Goal: Task Accomplishment & Management: Manage account settings

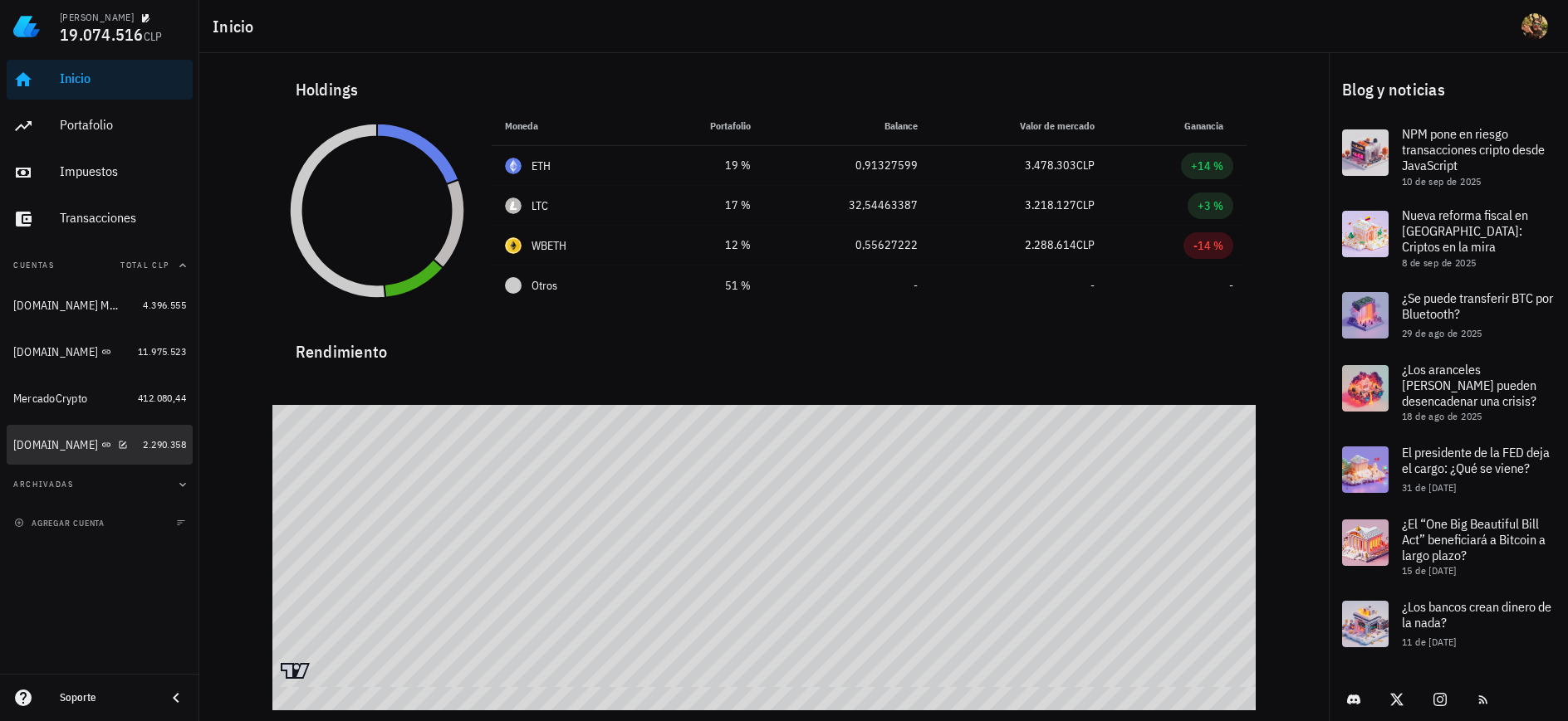
click at [50, 444] on div "[DOMAIN_NAME]" at bounding box center [55, 445] width 85 height 14
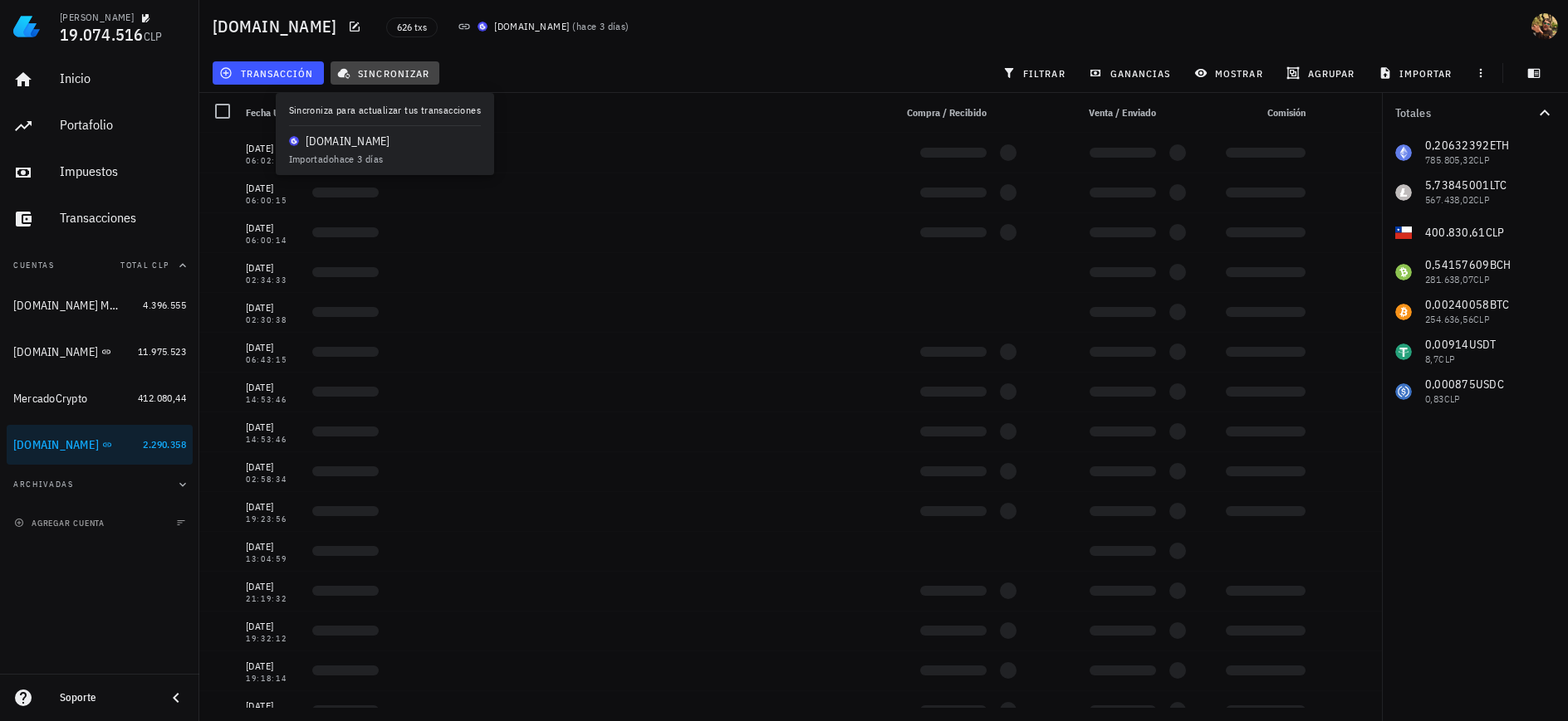
click at [393, 78] on span "sincronizar" at bounding box center [384, 72] width 89 height 13
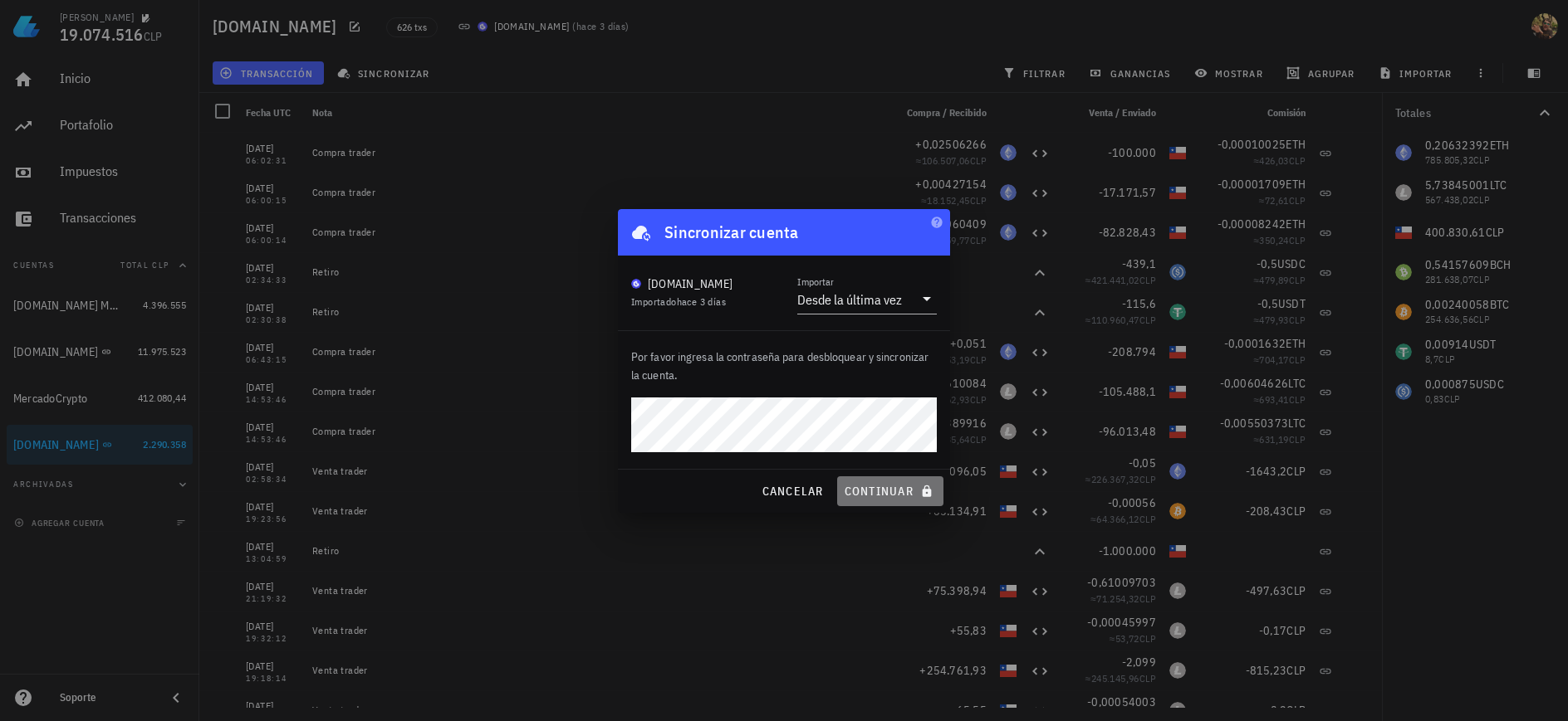
click at [872, 484] on span "continuar" at bounding box center [890, 491] width 93 height 15
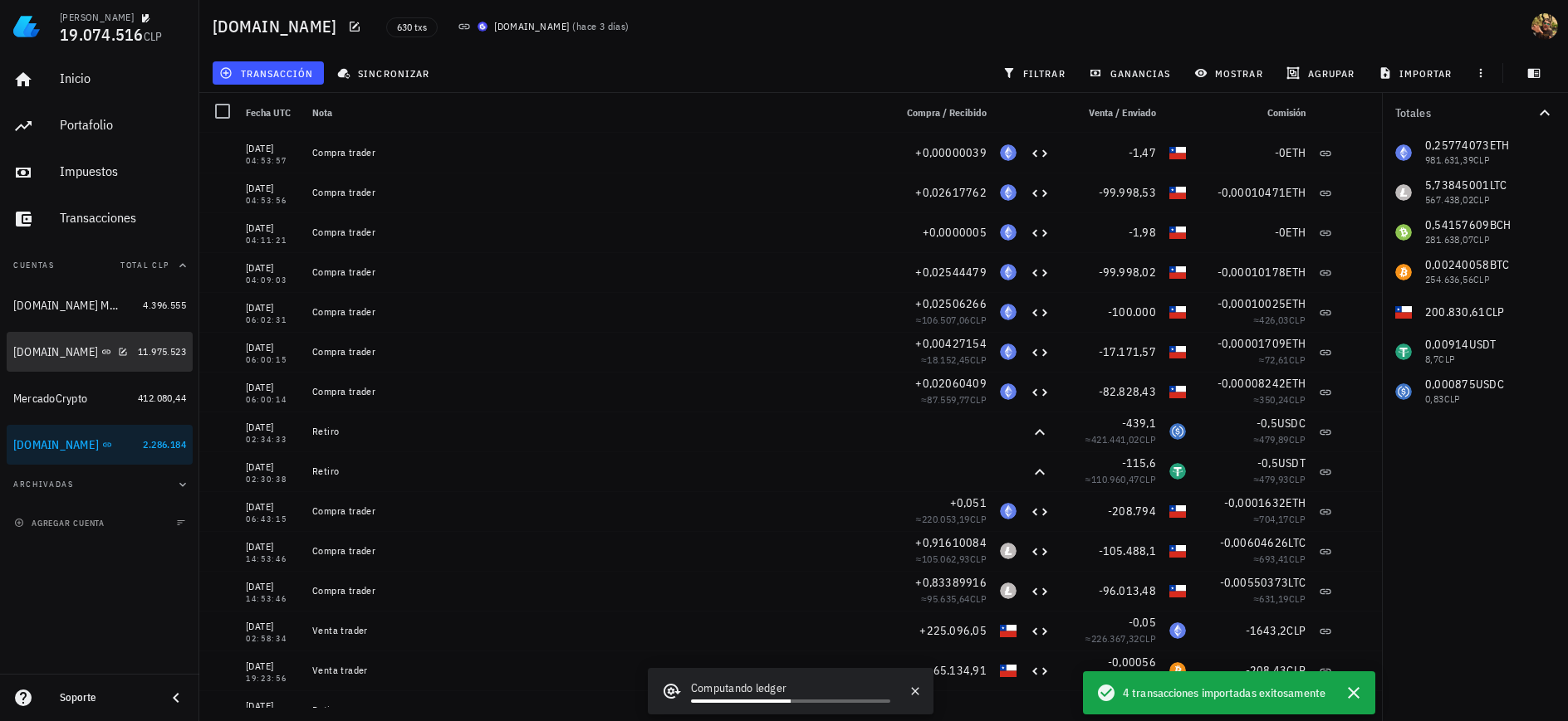
click at [42, 352] on div "[DOMAIN_NAME]" at bounding box center [55, 352] width 85 height 14
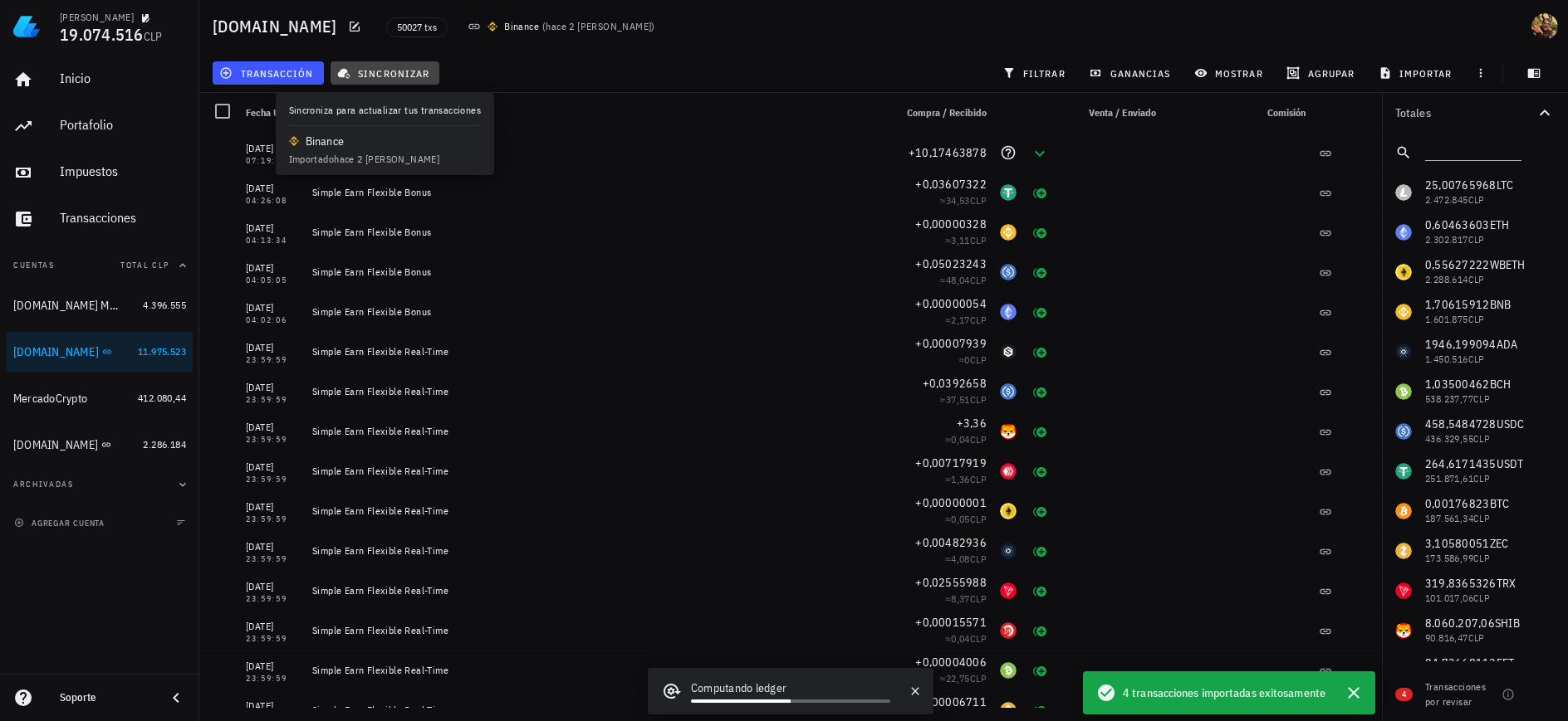
click at [384, 72] on span "sincronizar" at bounding box center [384, 72] width 89 height 13
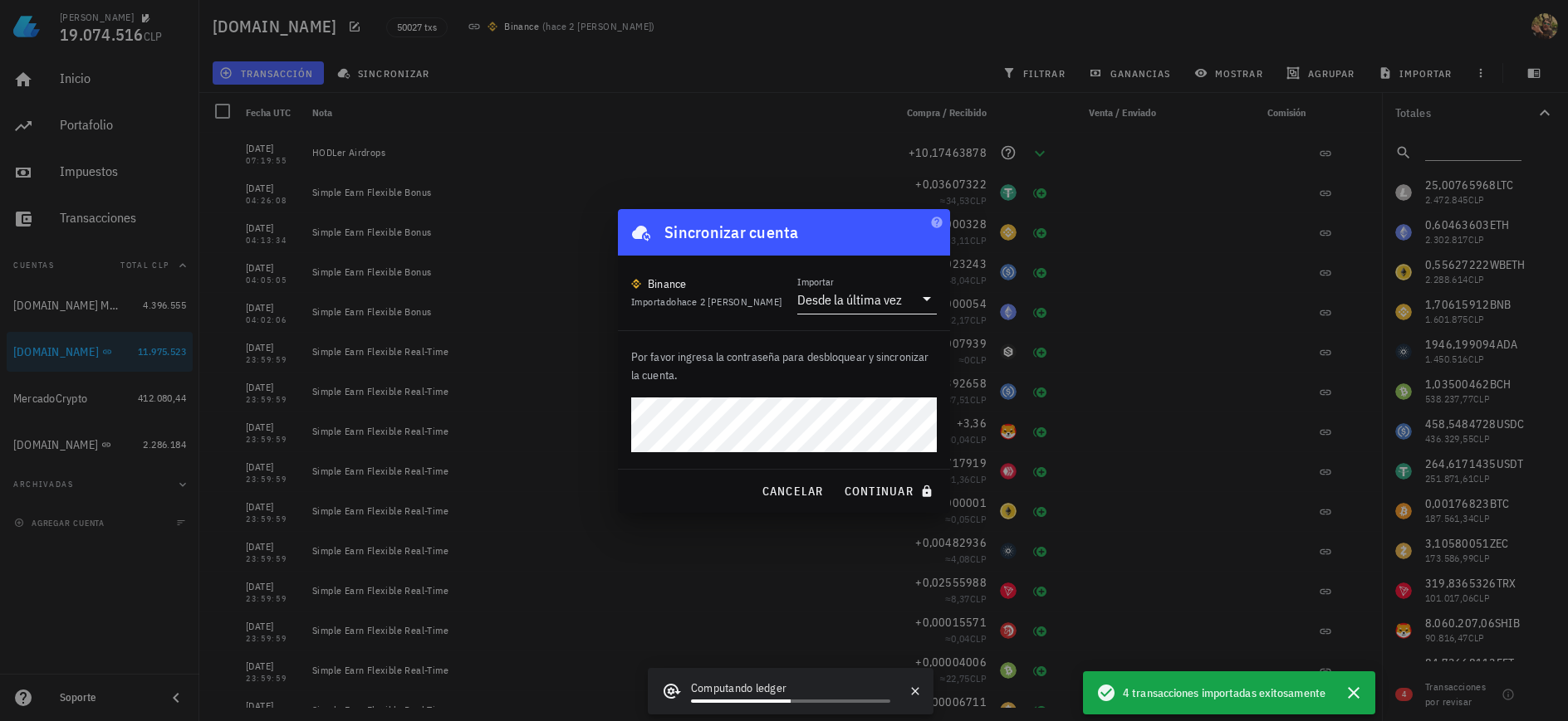
click at [917, 303] on icon at bounding box center [927, 299] width 20 height 20
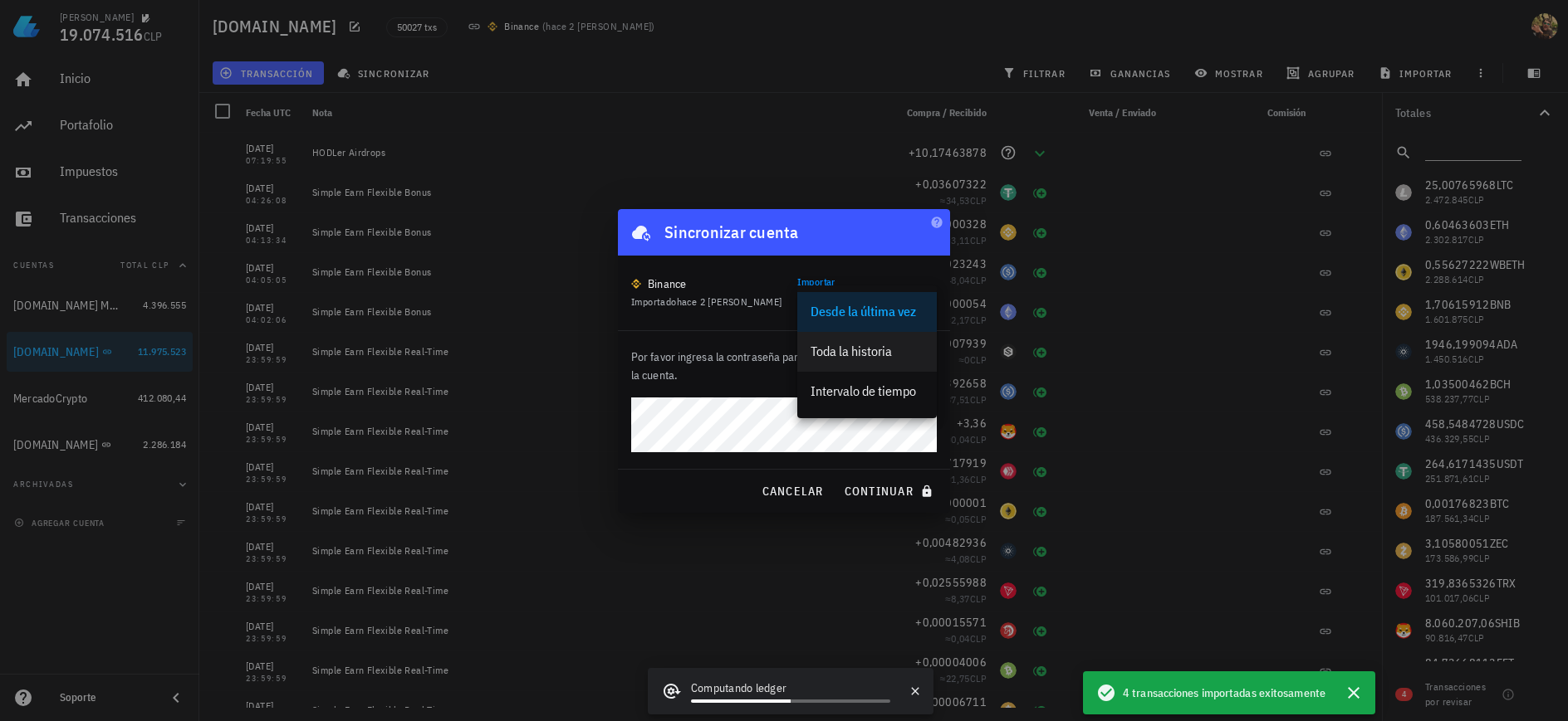
click at [869, 355] on div "Toda la historia" at bounding box center [866, 352] width 113 height 16
click at [896, 304] on input "Importar" at bounding box center [898, 299] width 30 height 27
click at [867, 395] on div "Intervalo de tiempo" at bounding box center [866, 392] width 113 height 16
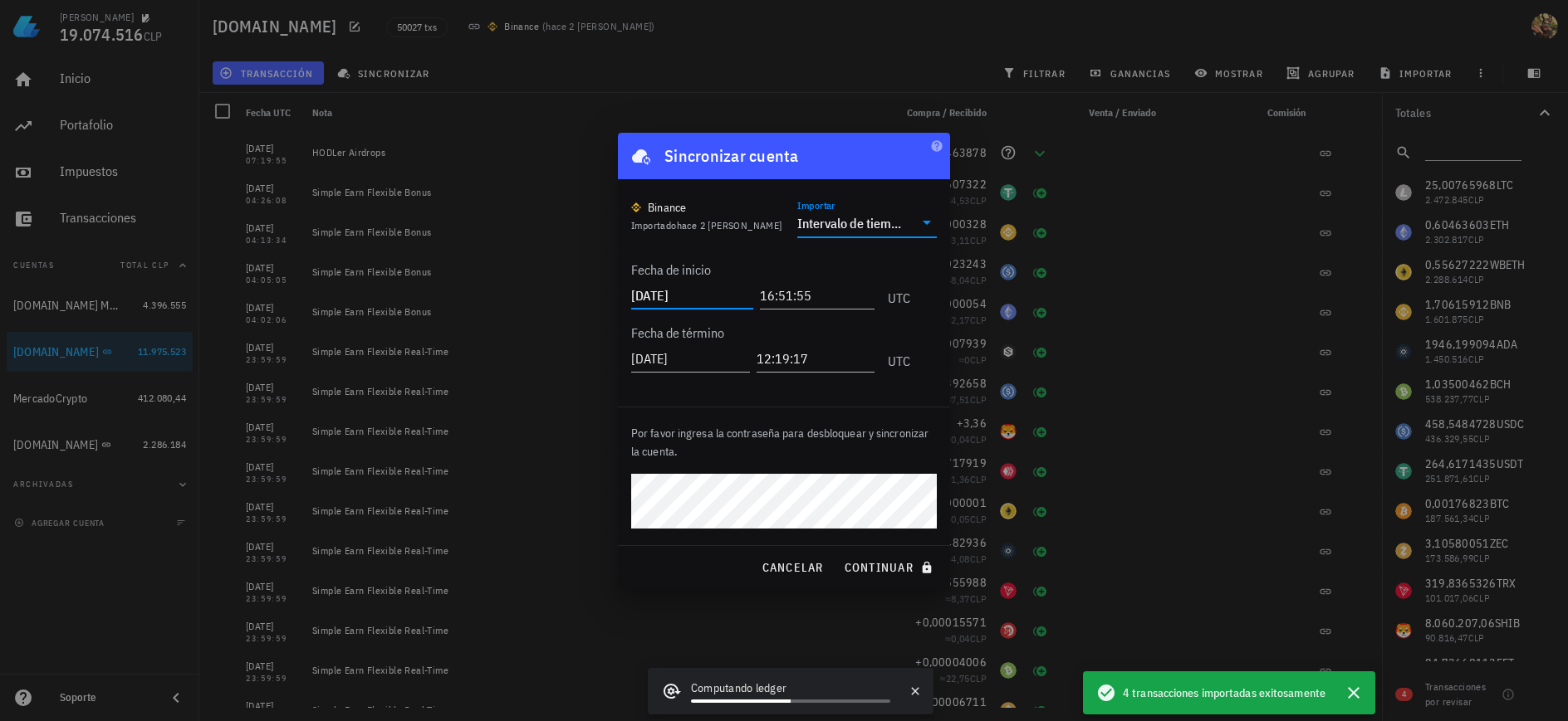
click at [687, 296] on input "[DATE]" at bounding box center [692, 295] width 122 height 27
click at [672, 301] on input "[DATE]" at bounding box center [692, 295] width 122 height 27
type input "[DATE]"
type input "23:00:00"
click at [995, 490] on div at bounding box center [784, 360] width 1568 height 721
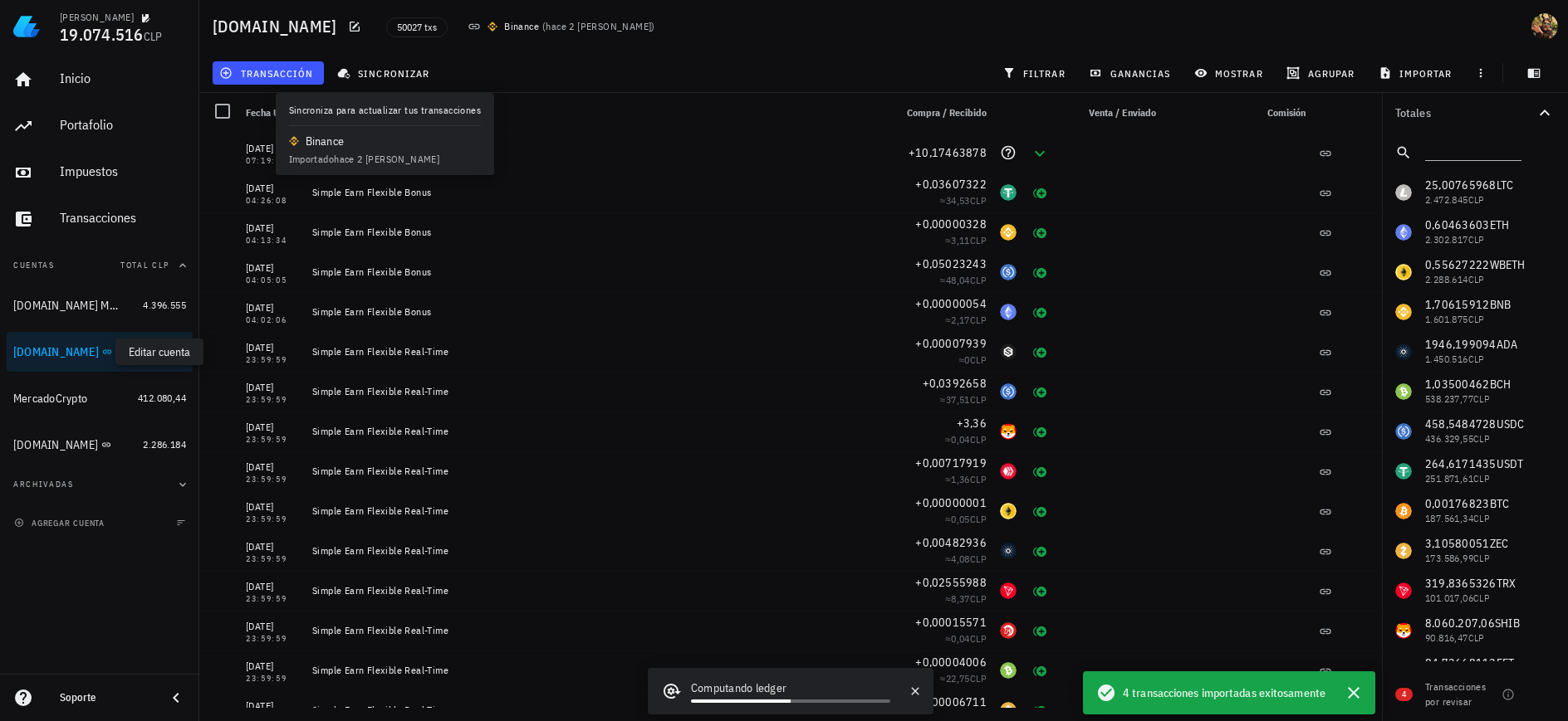
click at [119, 354] on icon "button" at bounding box center [124, 352] width 10 height 10
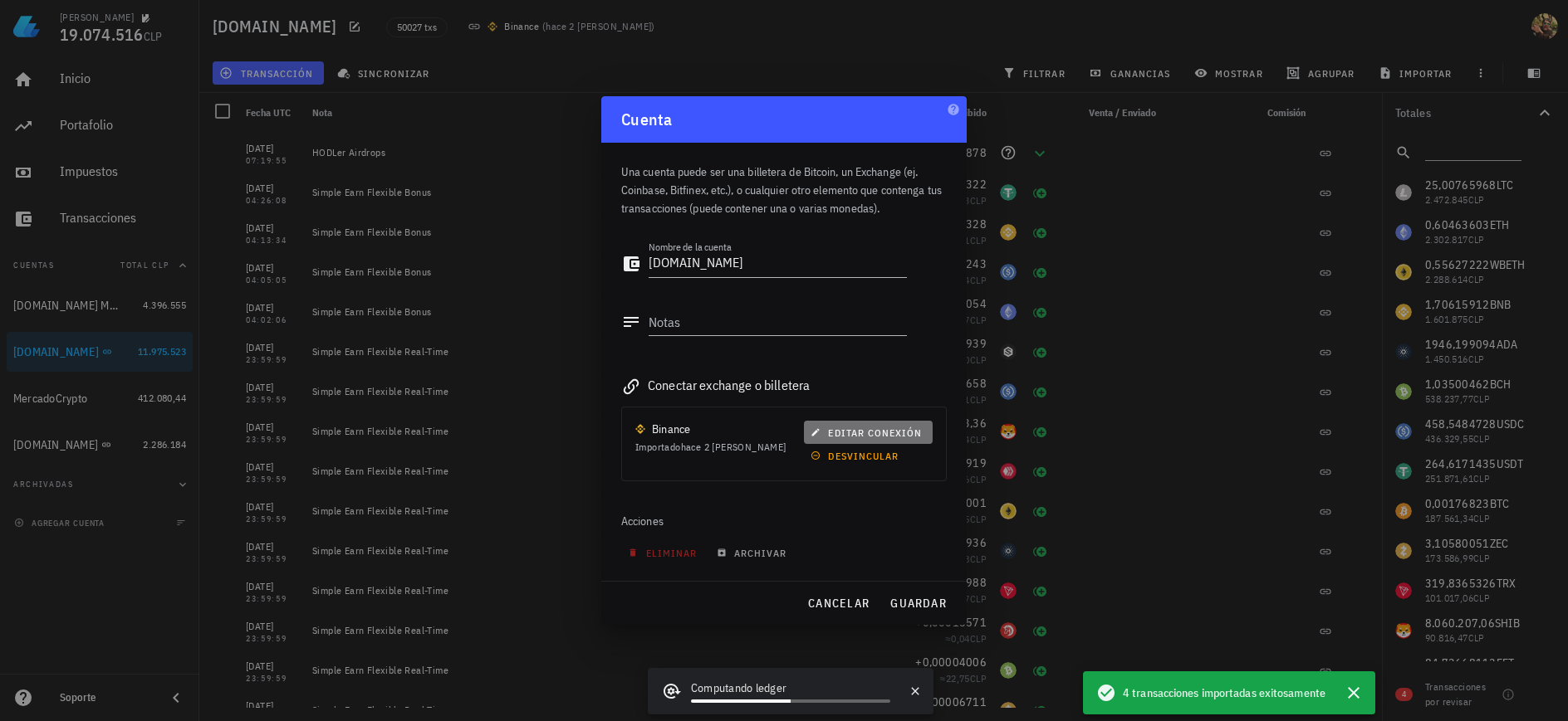
click at [845, 431] on span "editar conexión" at bounding box center [868, 433] width 108 height 12
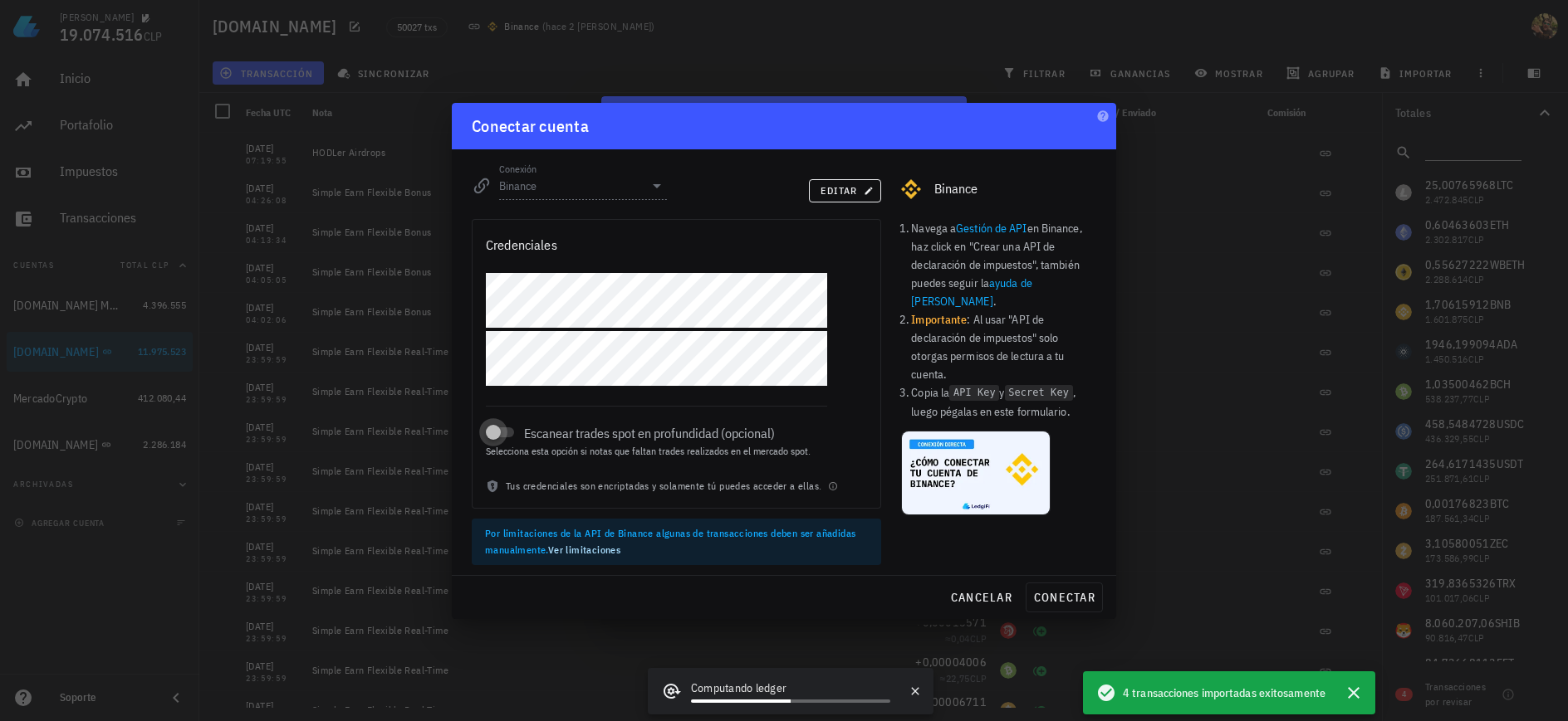
click at [502, 429] on div at bounding box center [493, 432] width 23 height 23
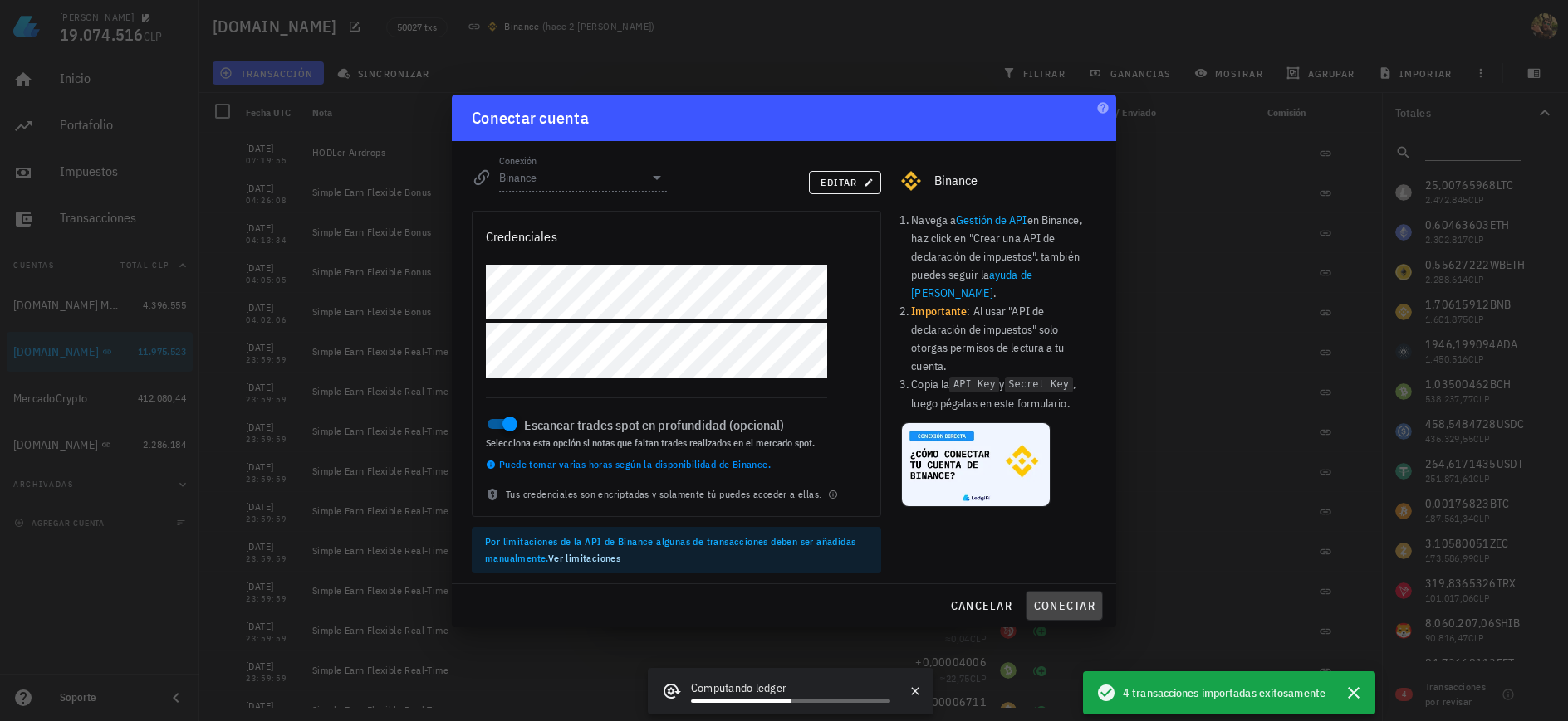
click at [1069, 609] on span "conectar" at bounding box center [1064, 606] width 62 height 15
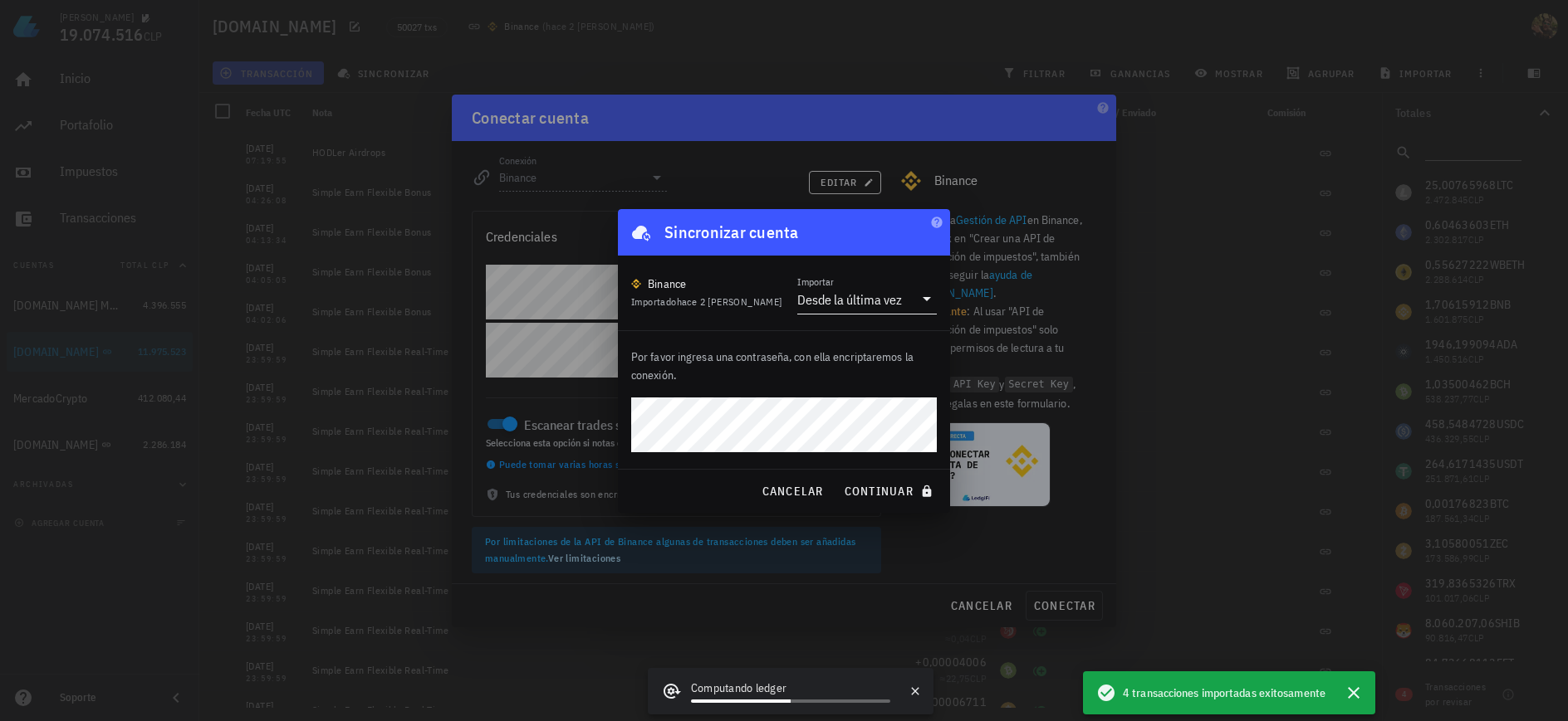
click at [834, 305] on div "Desde la última vez" at bounding box center [849, 299] width 105 height 17
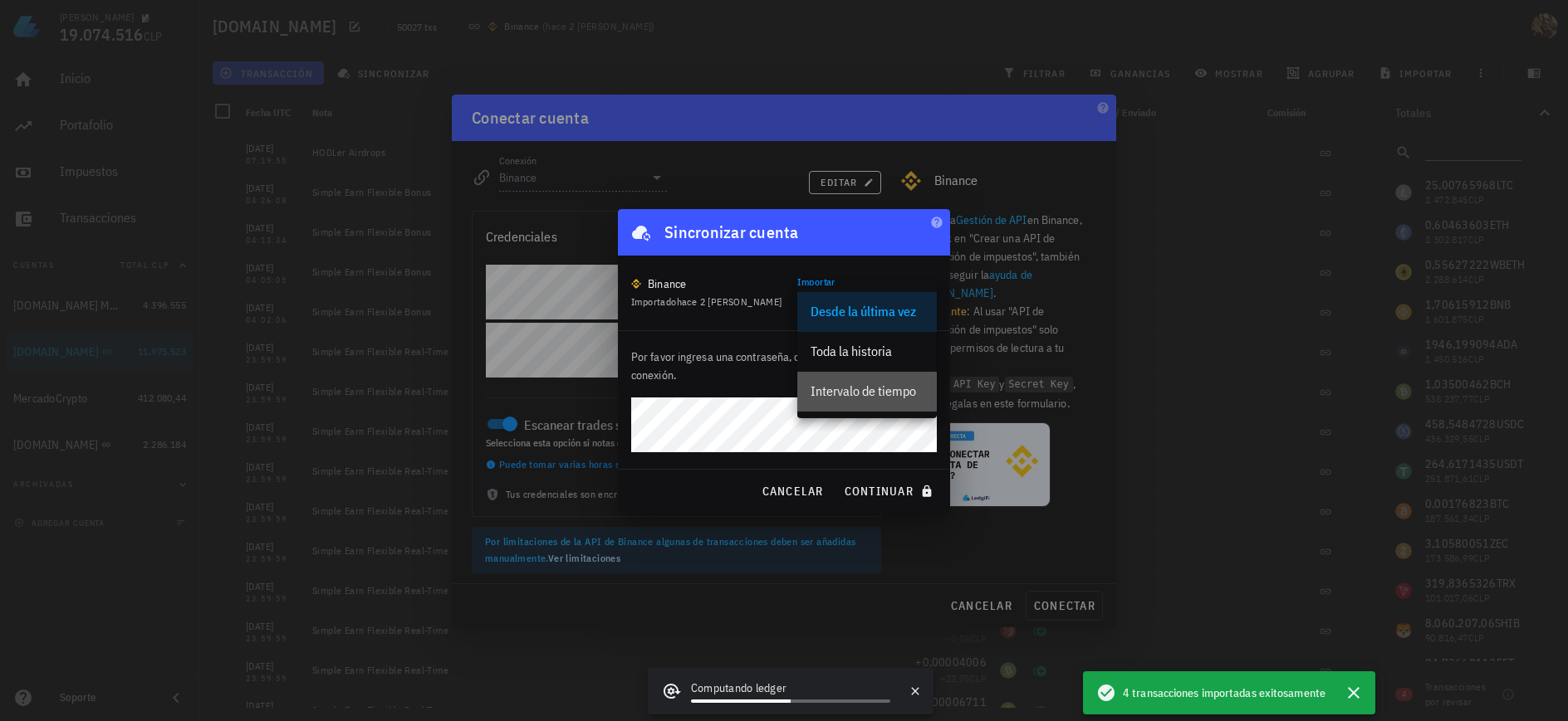
click at [849, 389] on div "Intervalo de tiempo" at bounding box center [866, 392] width 113 height 16
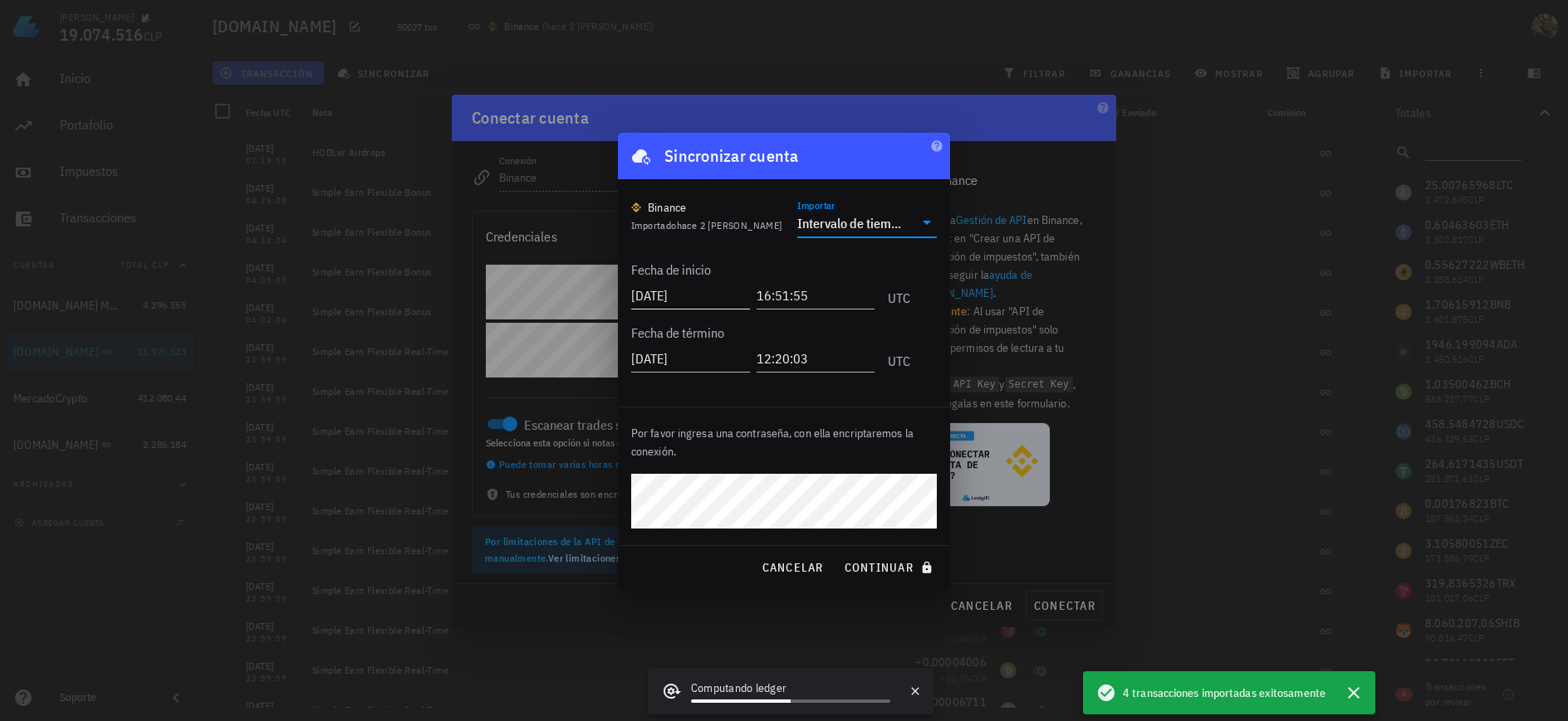
drag, startPoint x: 667, startPoint y: 296, endPoint x: 745, endPoint y: 309, distance: 79.2
click at [667, 296] on input "[DATE]" at bounding box center [690, 295] width 119 height 27
type input "[DATE]"
type input "23:00:00"
click at [864, 569] on span "continuar" at bounding box center [890, 567] width 93 height 15
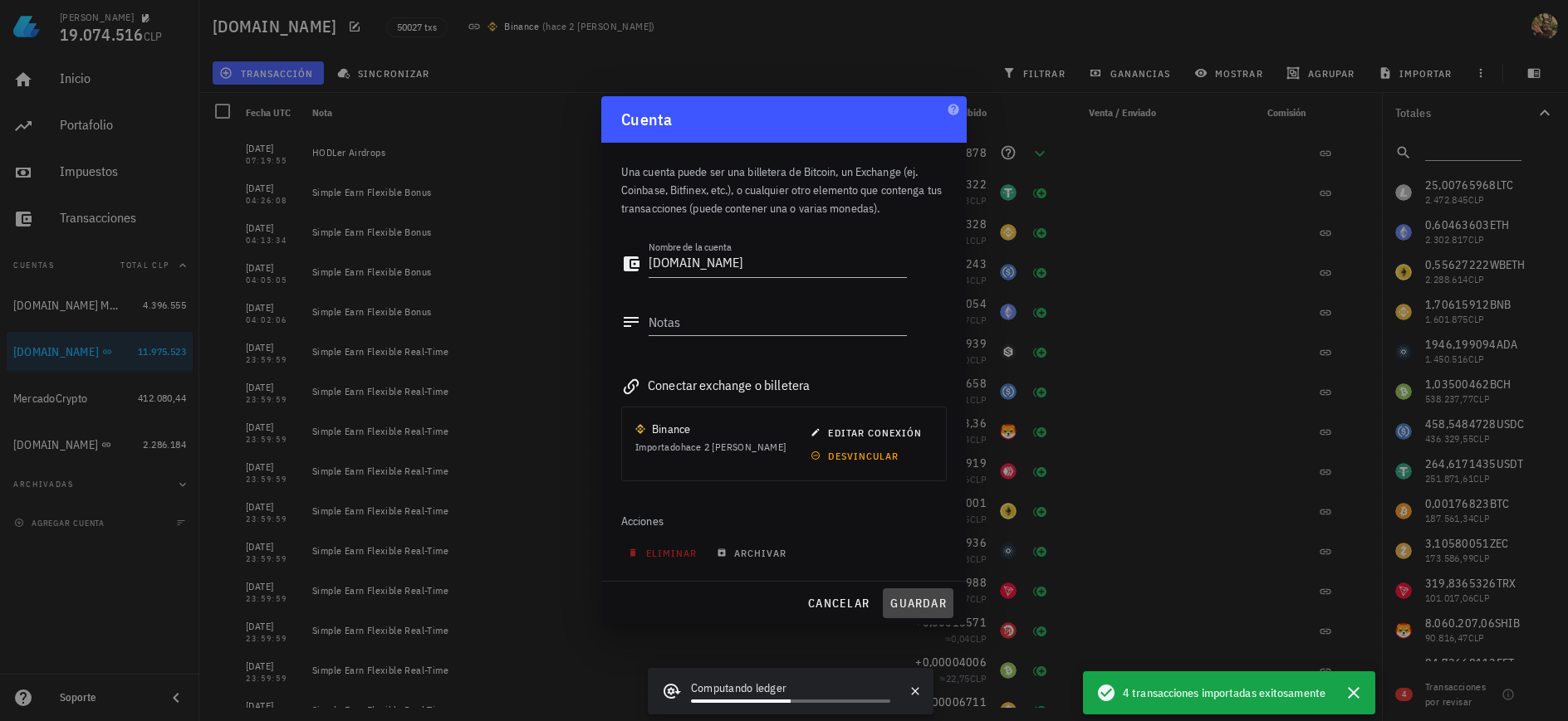
click at [910, 606] on span "guardar" at bounding box center [917, 603] width 57 height 15
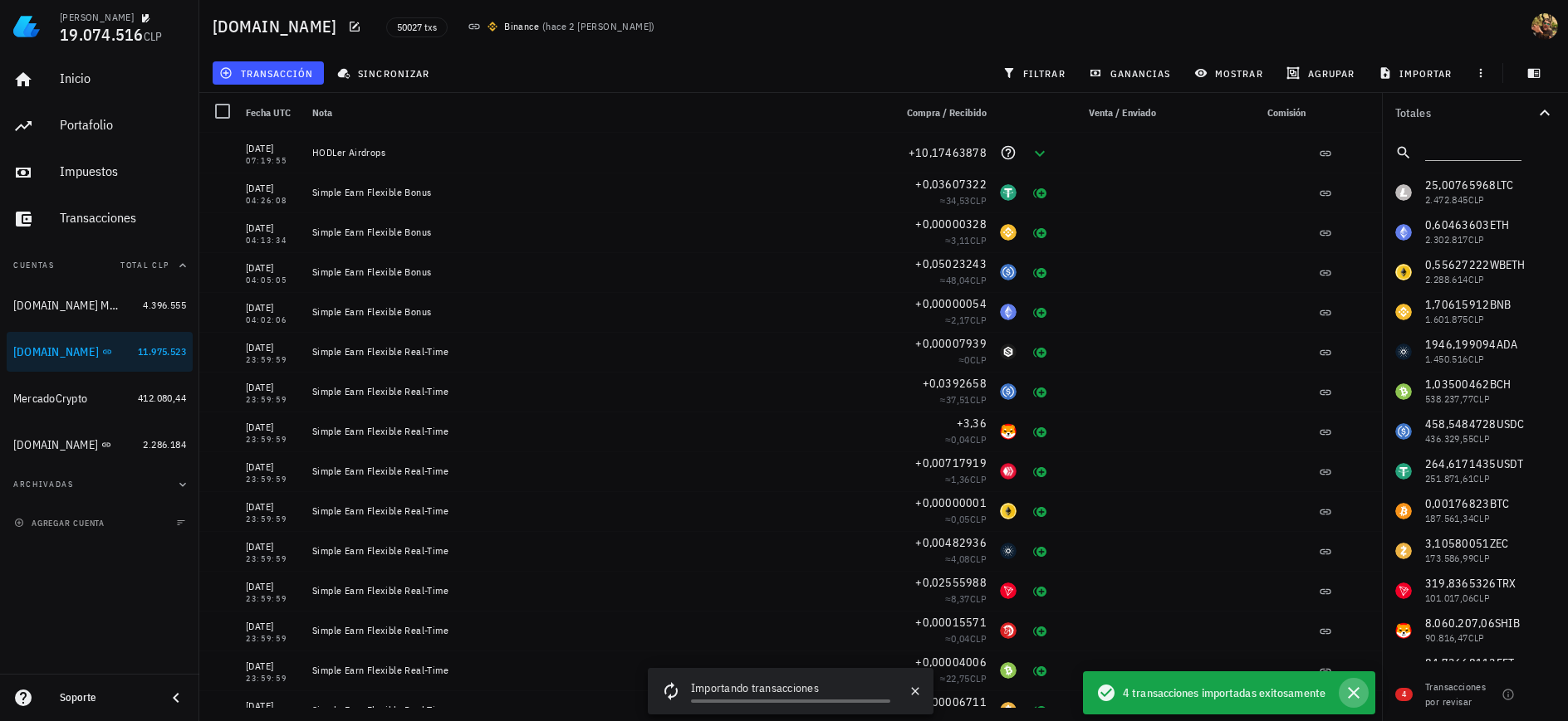
click at [1357, 695] on icon "button" at bounding box center [1353, 693] width 20 height 20
